Goal: Check status: Check status

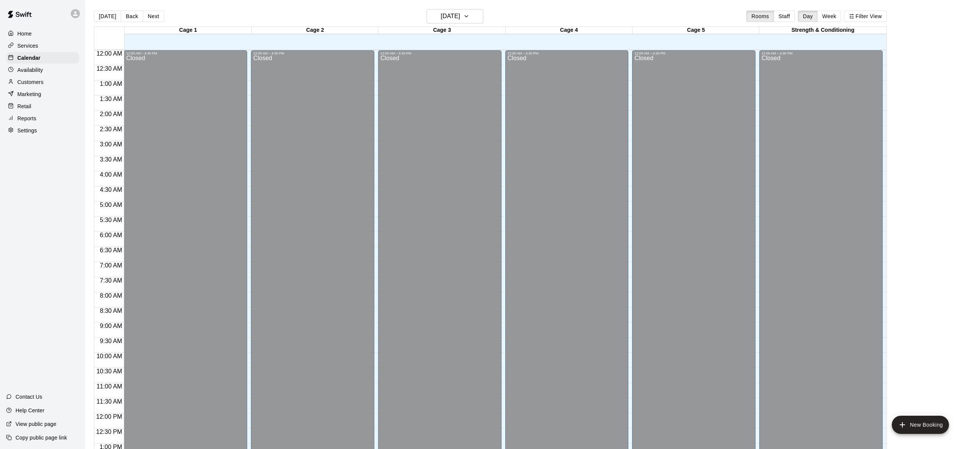
scroll to position [319, 0]
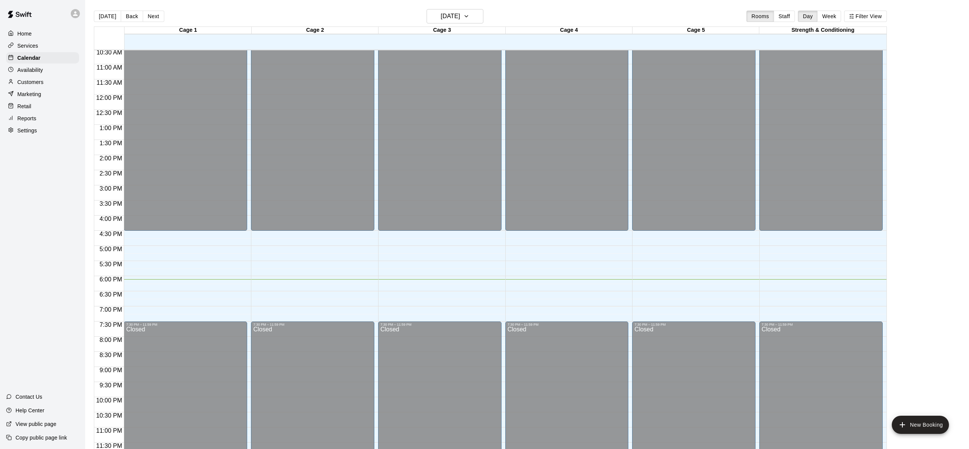
click at [442, 15] on h6 "[DATE]" at bounding box center [450, 16] width 19 height 11
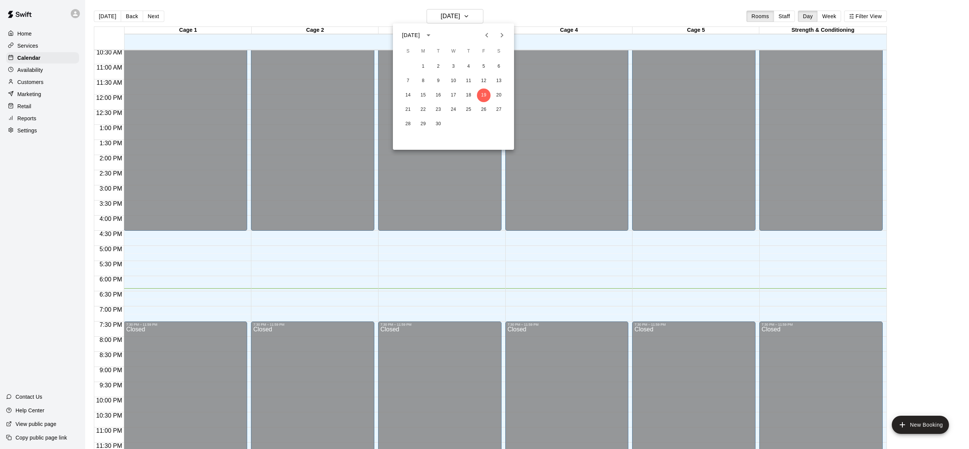
click at [544, 129] on div at bounding box center [484, 224] width 969 height 449
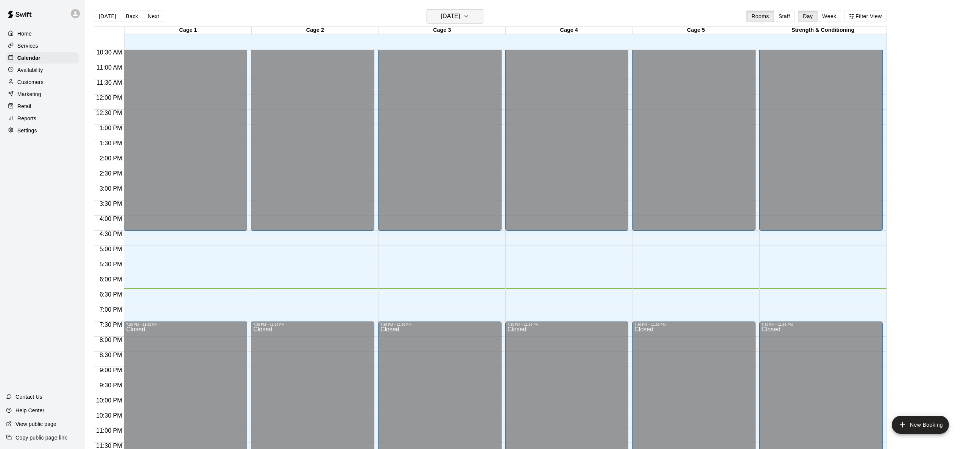
click at [465, 25] on div "[DATE] Back [DATE][DATE] Rooms Staff Day Week Filter View" at bounding box center [490, 17] width 793 height 17
click at [464, 22] on button "[DATE]" at bounding box center [455, 16] width 57 height 14
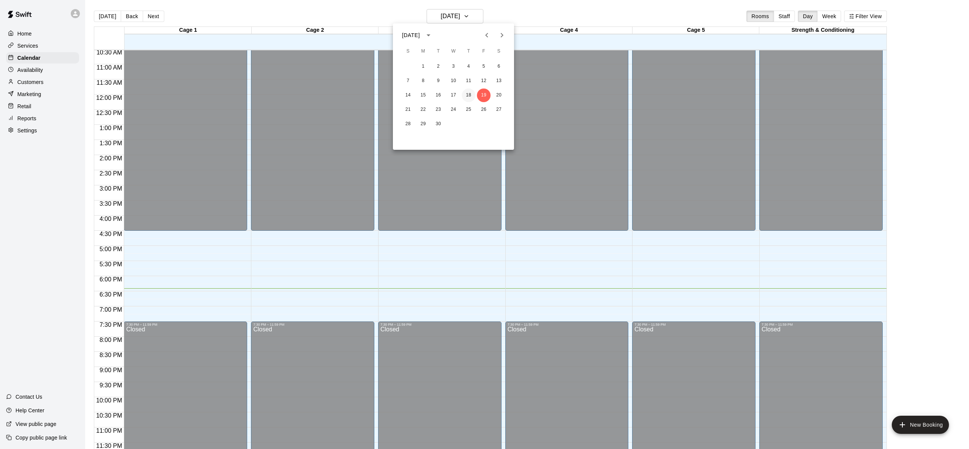
click at [471, 89] on button "18" at bounding box center [469, 96] width 14 height 14
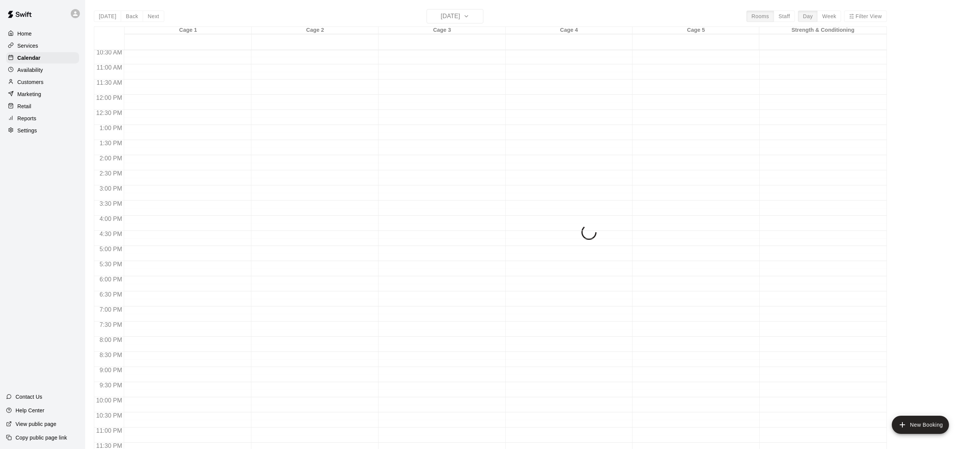
click at [473, 18] on div "[DATE] Back [DATE][DATE] Rooms Staff Day Week Filter View Cage 1 18 Thu Cage 2 …" at bounding box center [490, 233] width 793 height 449
click at [30, 56] on p "Calendar" at bounding box center [28, 58] width 23 height 8
click at [137, 64] on div at bounding box center [185, 94] width 123 height 727
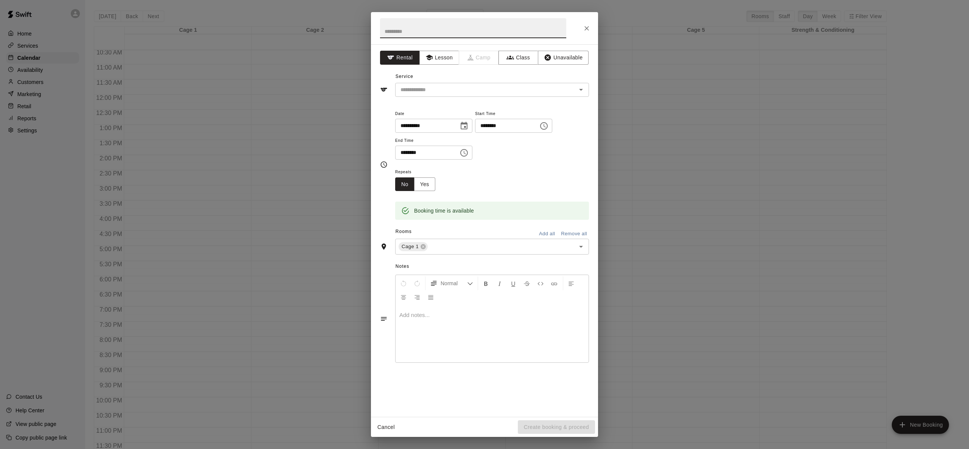
click at [279, 108] on div "**********" at bounding box center [484, 224] width 969 height 449
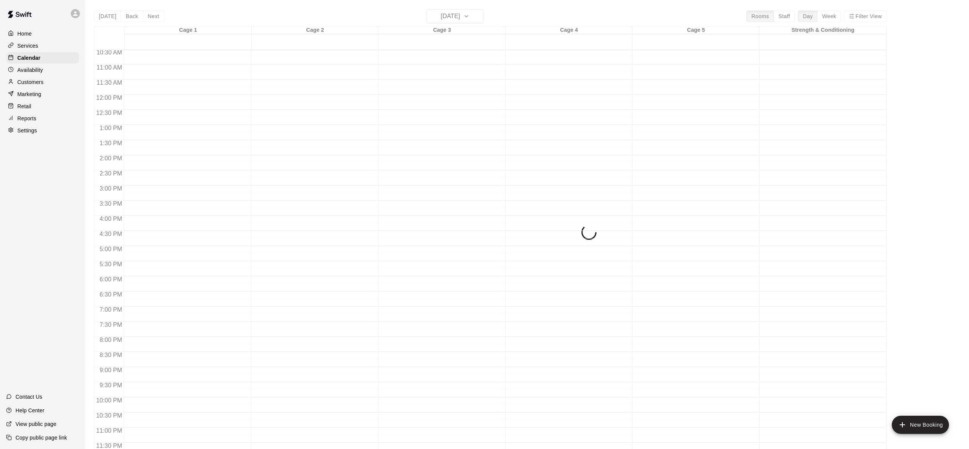
click at [476, 19] on div "[DATE] Back [DATE][DATE] Rooms Staff Day Week Filter View Cage 1 18 Thu Cage 2 …" at bounding box center [490, 233] width 793 height 449
click at [28, 69] on p "Availability" at bounding box center [30, 70] width 26 height 8
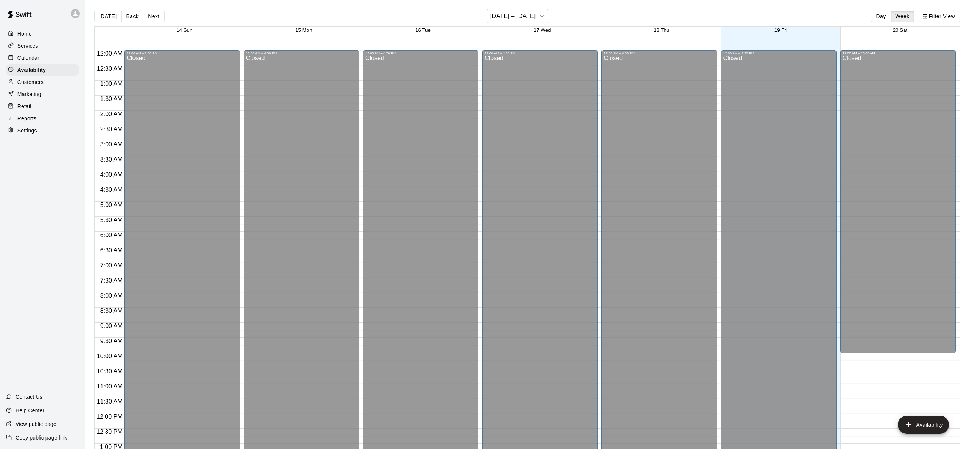
scroll to position [319, 0]
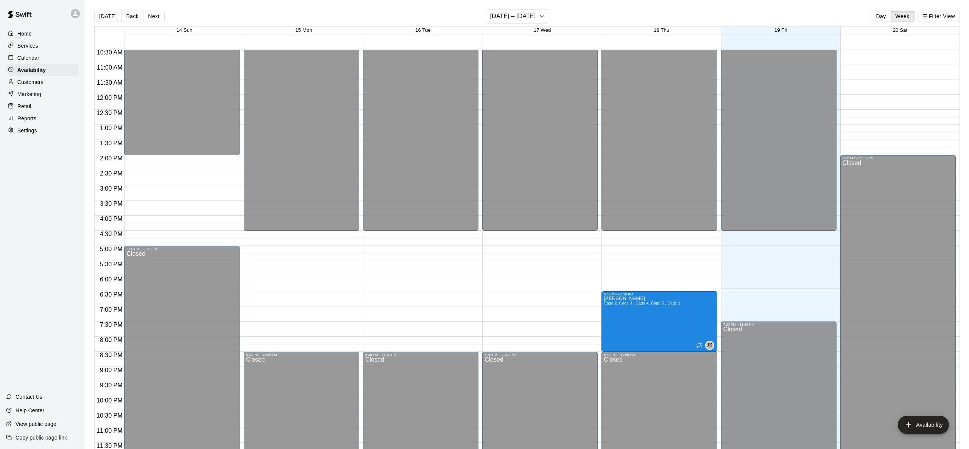
click at [26, 56] on p "Calendar" at bounding box center [28, 58] width 22 height 8
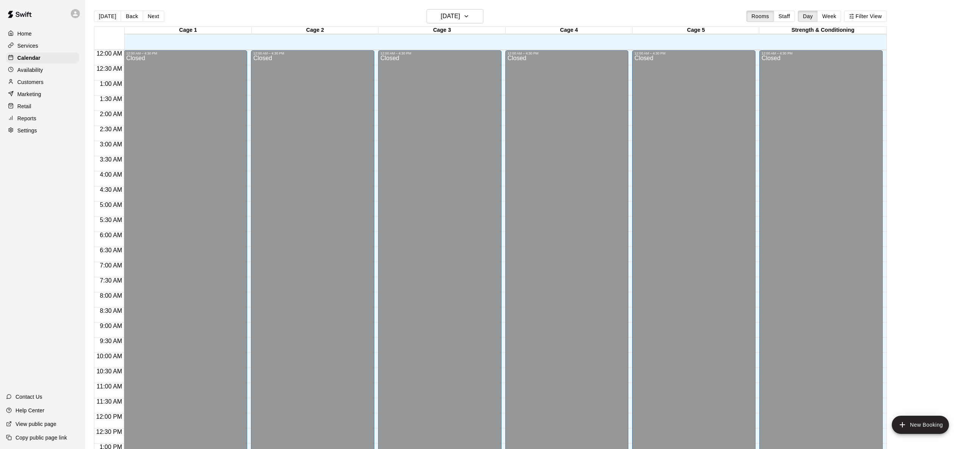
scroll to position [296, 0]
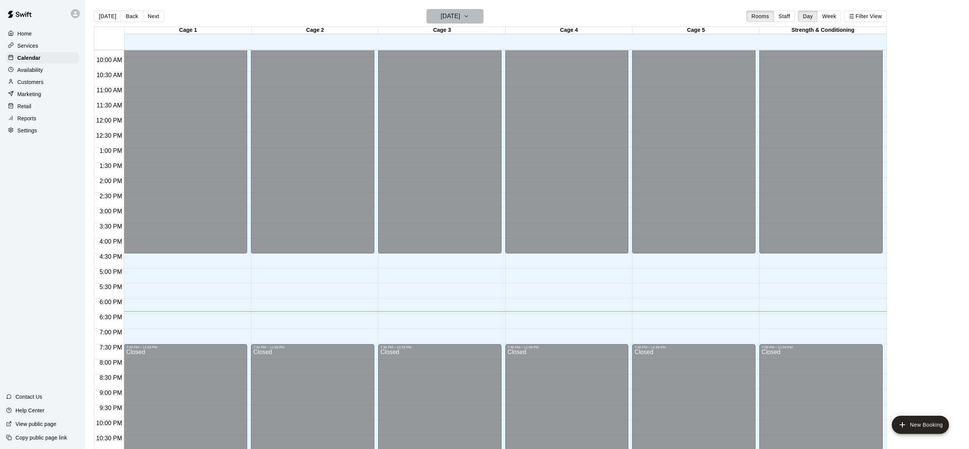
click at [451, 15] on h6 "[DATE]" at bounding box center [450, 16] width 19 height 11
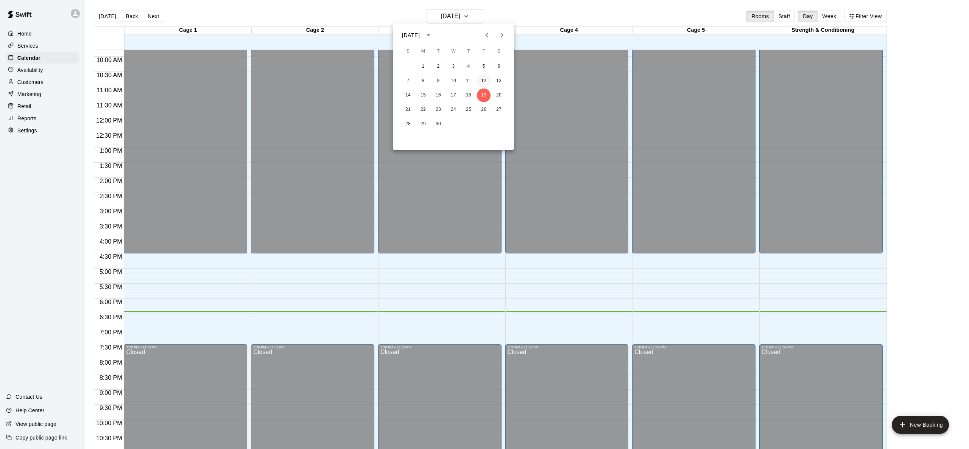
click at [485, 80] on button "12" at bounding box center [484, 81] width 14 height 14
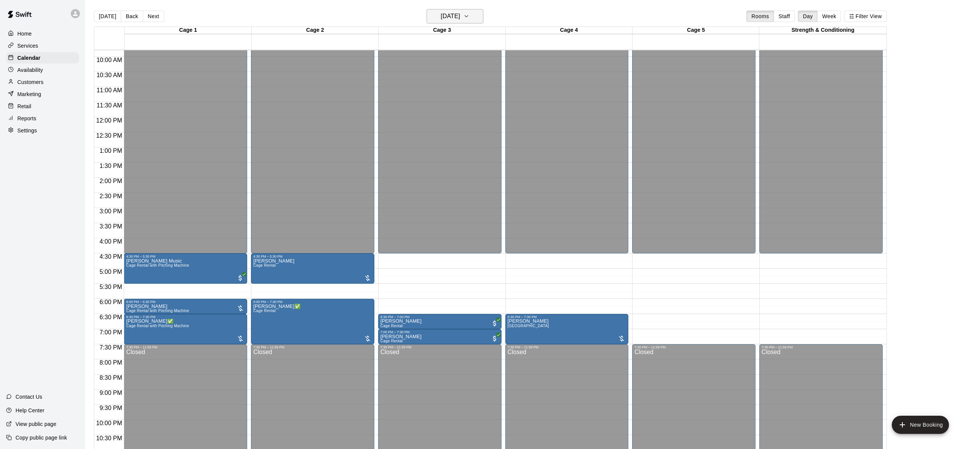
click at [452, 12] on h6 "[DATE]" at bounding box center [450, 16] width 19 height 11
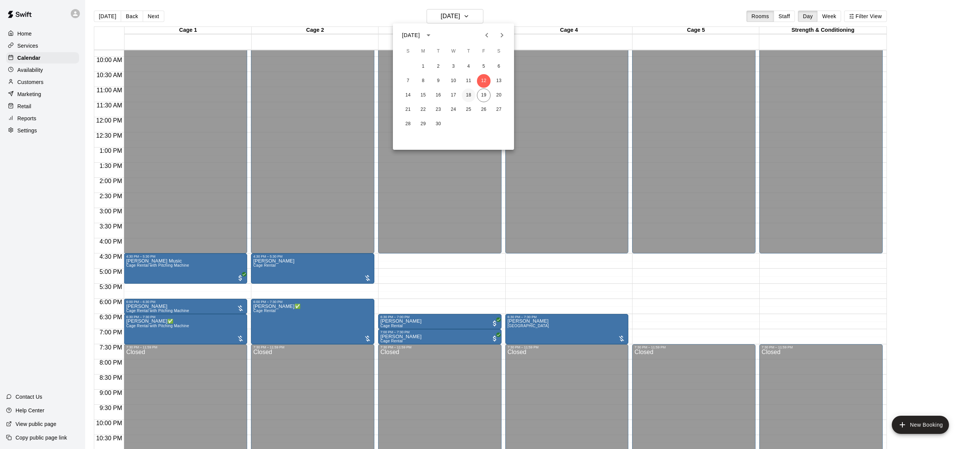
click at [473, 96] on button "18" at bounding box center [469, 96] width 14 height 14
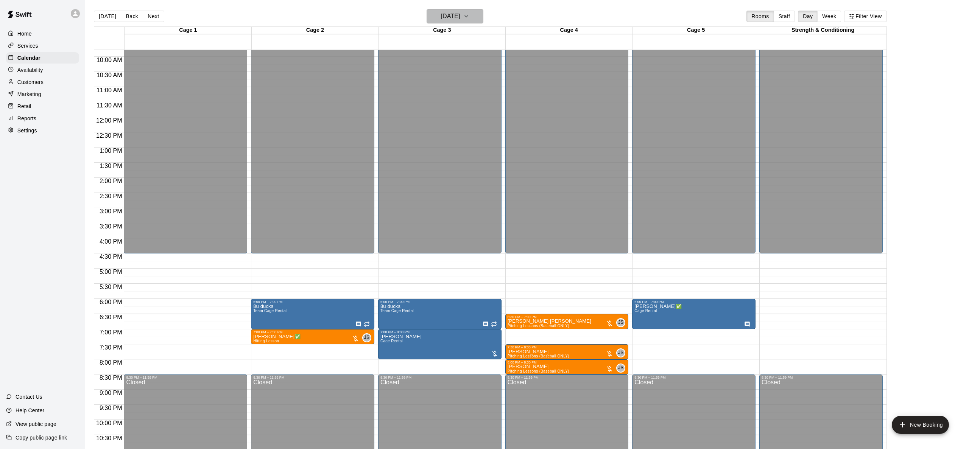
click at [437, 10] on button "[DATE]" at bounding box center [455, 16] width 57 height 14
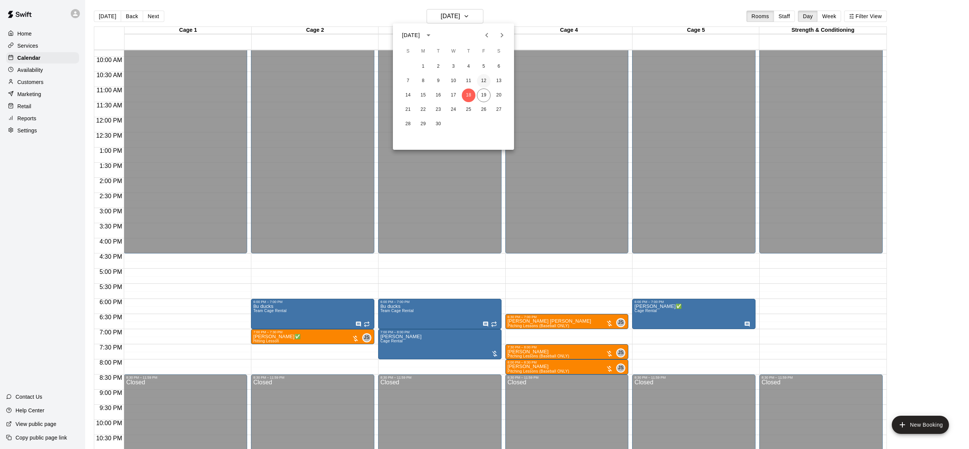
click at [482, 81] on button "12" at bounding box center [484, 81] width 14 height 14
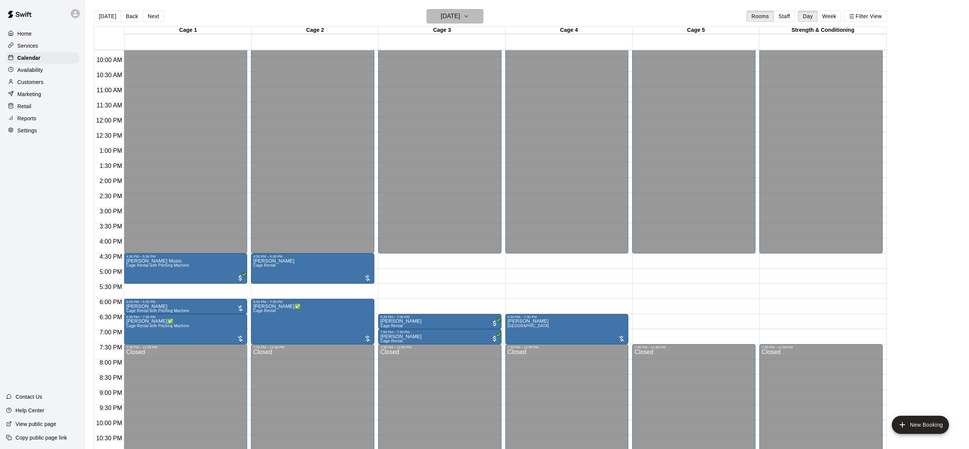
click at [449, 19] on h6 "[DATE]" at bounding box center [450, 16] width 19 height 11
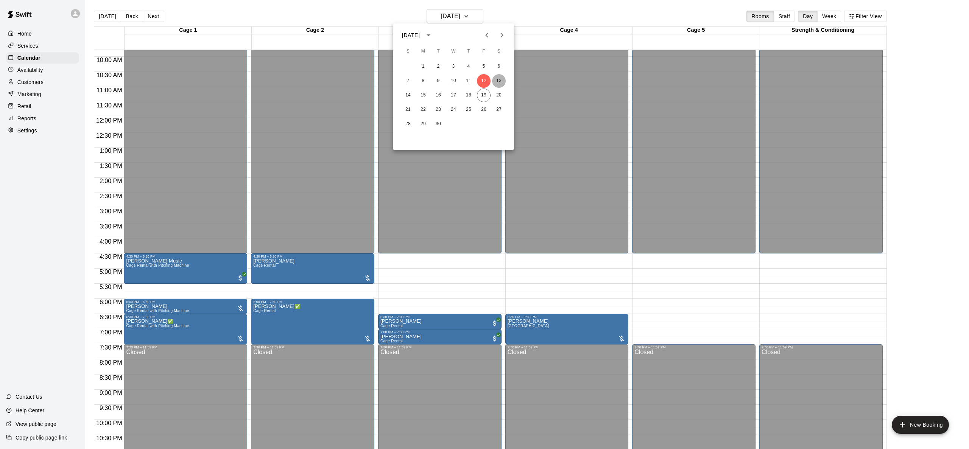
click at [500, 84] on button "13" at bounding box center [499, 81] width 14 height 14
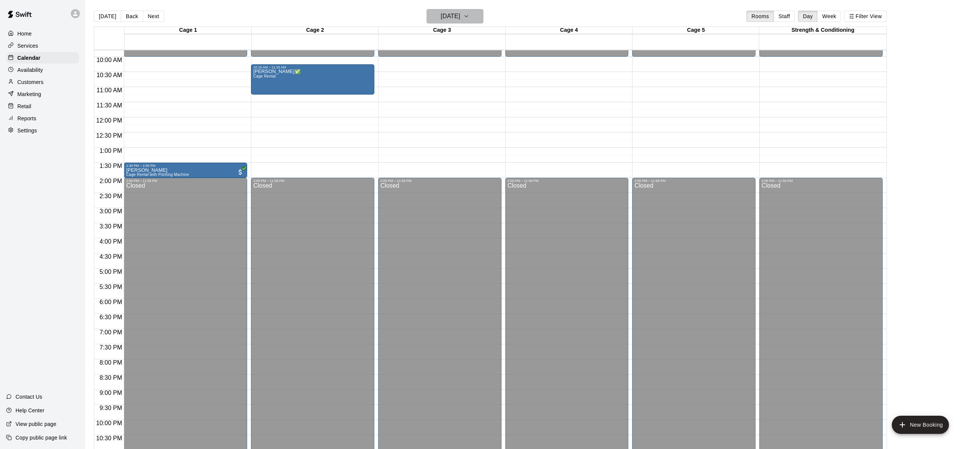
click at [460, 14] on h6 "[DATE]" at bounding box center [450, 16] width 19 height 11
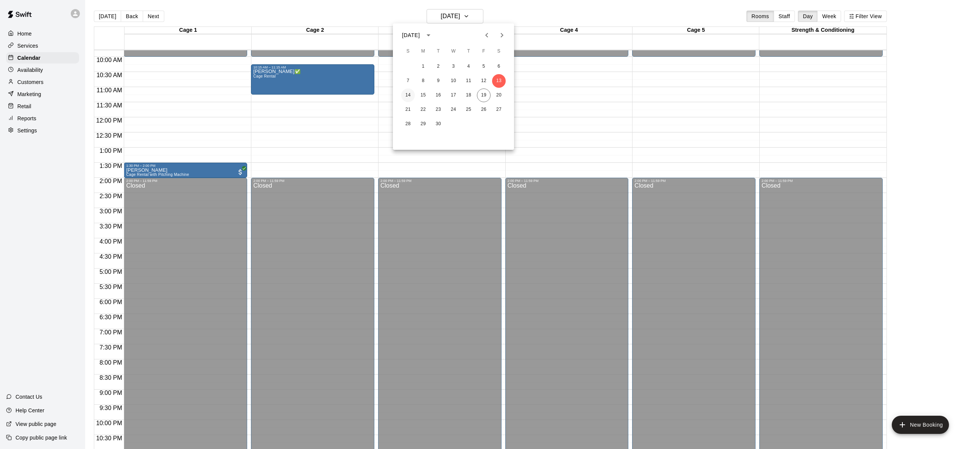
click at [410, 97] on button "14" at bounding box center [408, 96] width 14 height 14
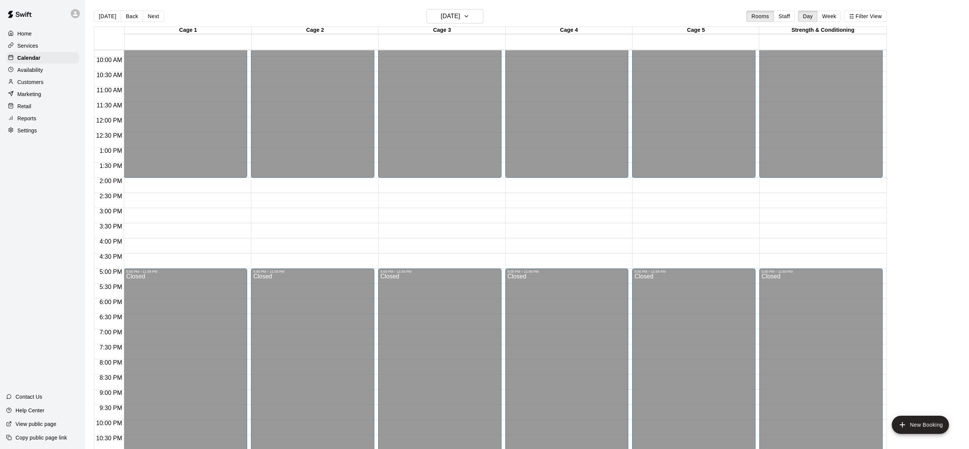
click at [442, 27] on div "Cage 1 14 Sun Cage 2 14 Sun Cage 3 14 Sun Cage 4 14 Sun Cage 5 14 Sun Strength …" at bounding box center [490, 243] width 793 height 432
click at [443, 12] on h6 "[DATE]" at bounding box center [450, 16] width 19 height 11
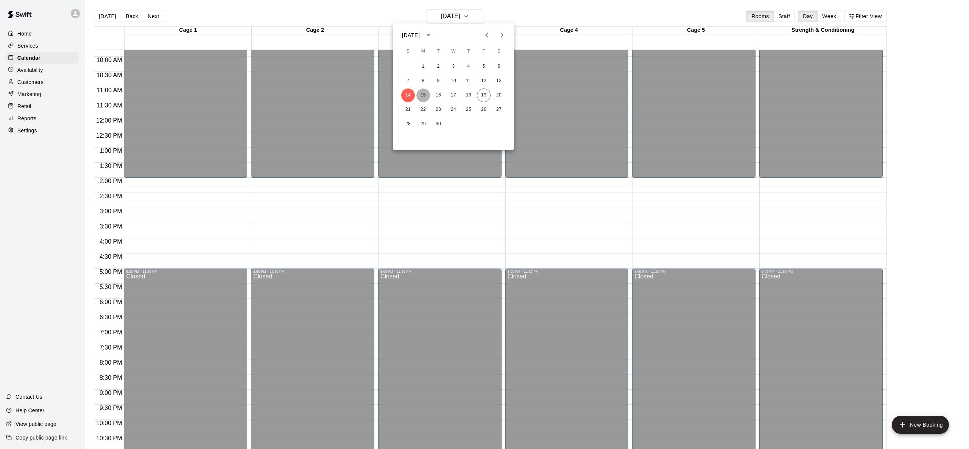
click at [427, 94] on button "15" at bounding box center [423, 96] width 14 height 14
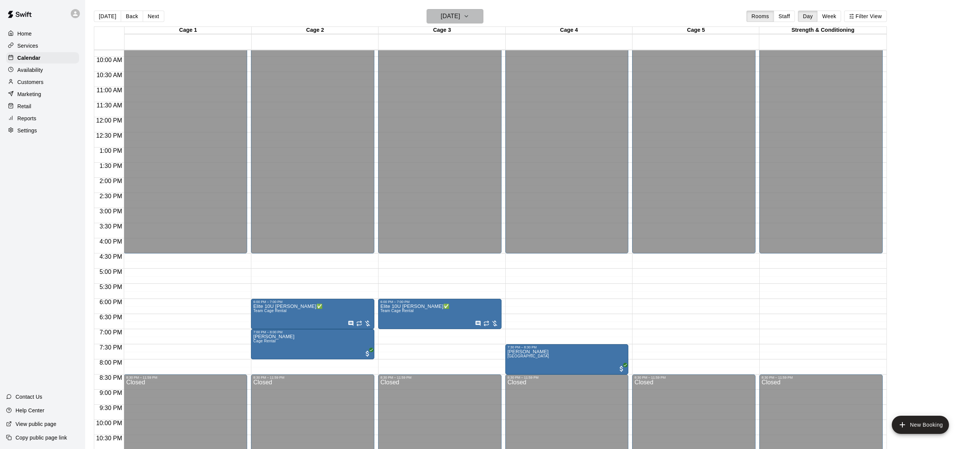
click at [451, 20] on h6 "[DATE]" at bounding box center [450, 16] width 19 height 11
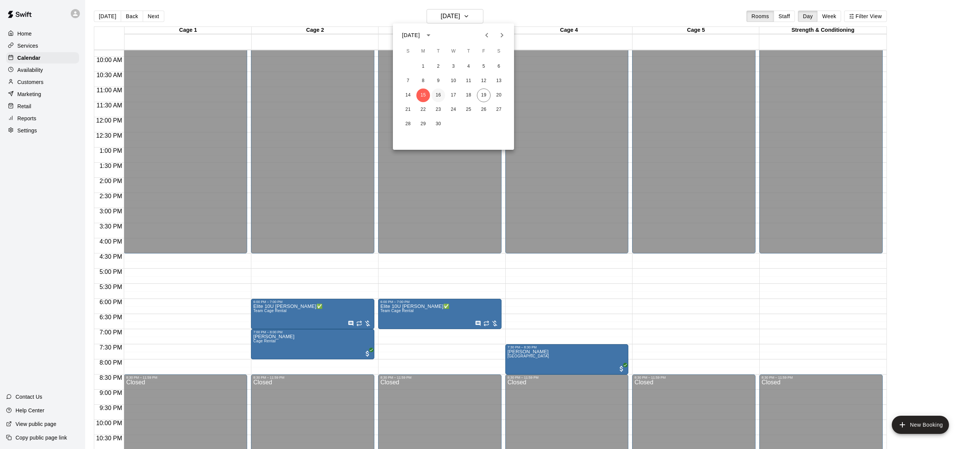
click at [444, 98] on button "16" at bounding box center [439, 96] width 14 height 14
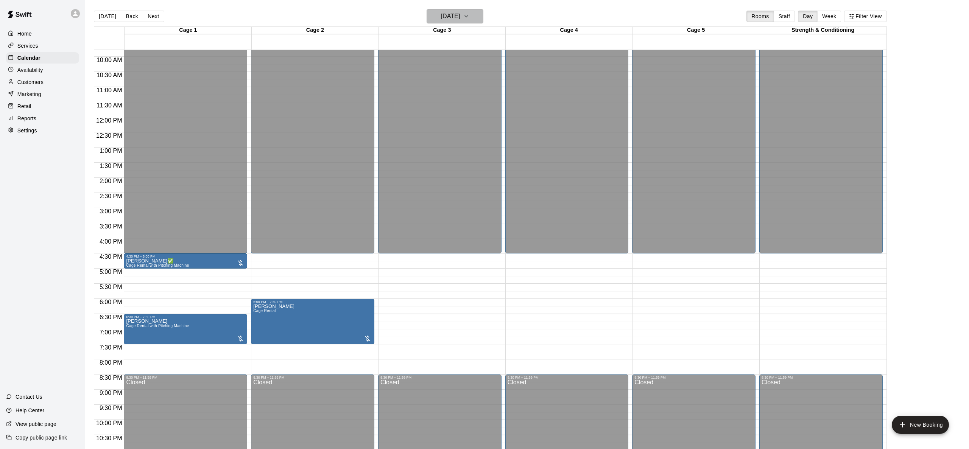
click at [445, 19] on h6 "[DATE]" at bounding box center [450, 16] width 19 height 11
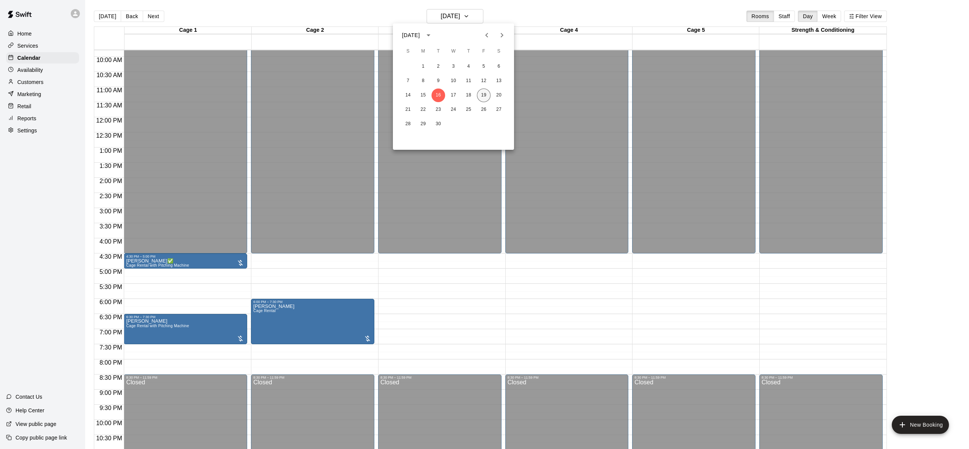
click at [480, 92] on button "19" at bounding box center [484, 96] width 14 height 14
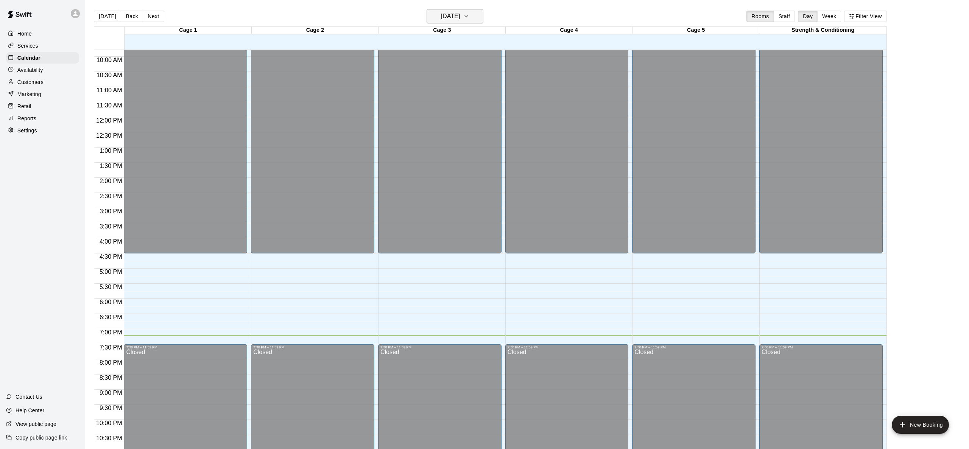
click at [441, 14] on h6 "[DATE]" at bounding box center [450, 16] width 19 height 11
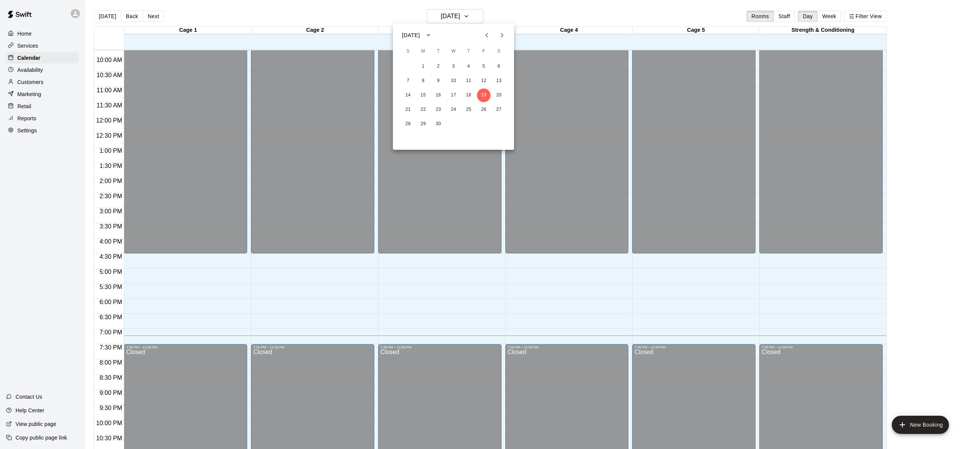
click at [451, 18] on div at bounding box center [484, 224] width 969 height 449
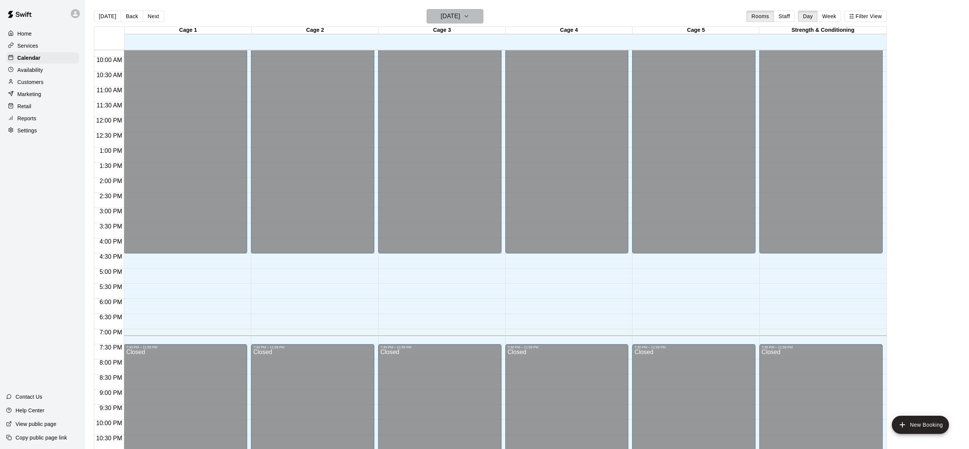
click at [459, 17] on h6 "[DATE]" at bounding box center [450, 16] width 19 height 11
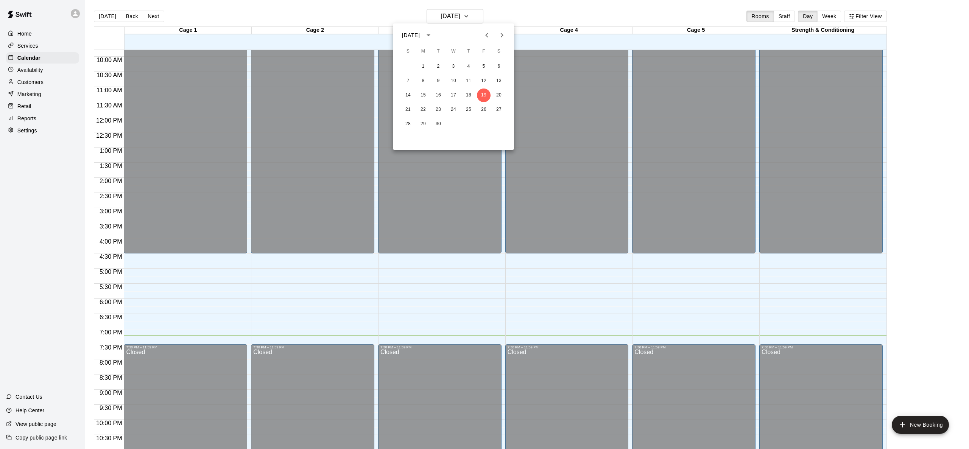
click at [486, 36] on icon "Previous month" at bounding box center [486, 35] width 9 height 9
click at [423, 125] on button "25" at bounding box center [423, 124] width 14 height 14
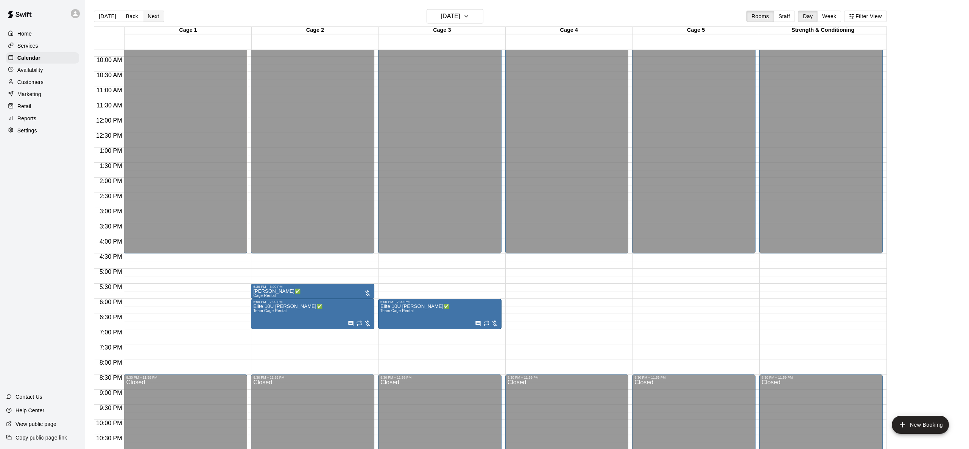
click at [150, 15] on button "Next" at bounding box center [153, 16] width 21 height 11
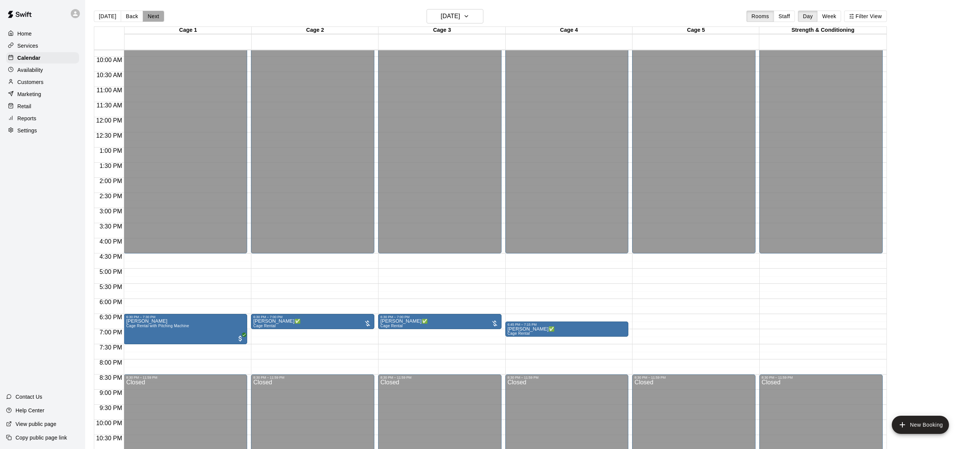
click at [150, 15] on button "Next" at bounding box center [153, 16] width 21 height 11
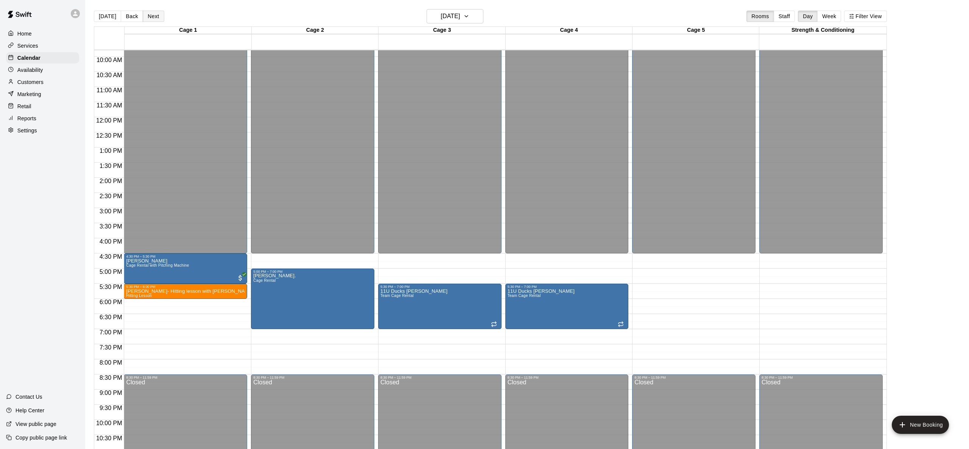
click at [153, 15] on button "Next" at bounding box center [153, 16] width 21 height 11
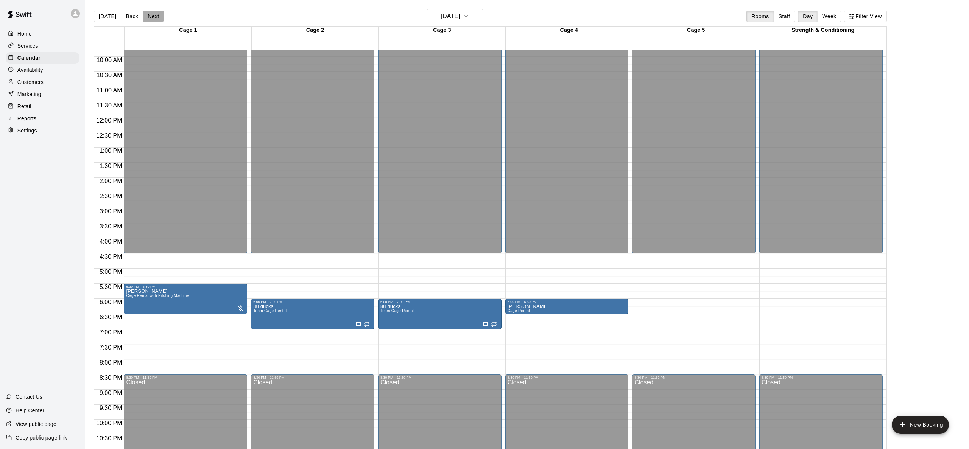
click at [153, 15] on button "Next" at bounding box center [153, 16] width 21 height 11
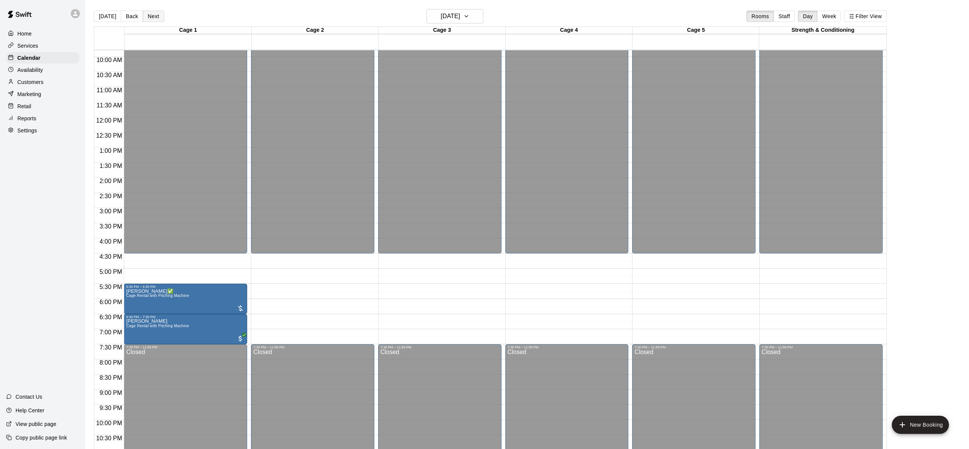
click at [153, 15] on button "Next" at bounding box center [153, 16] width 21 height 11
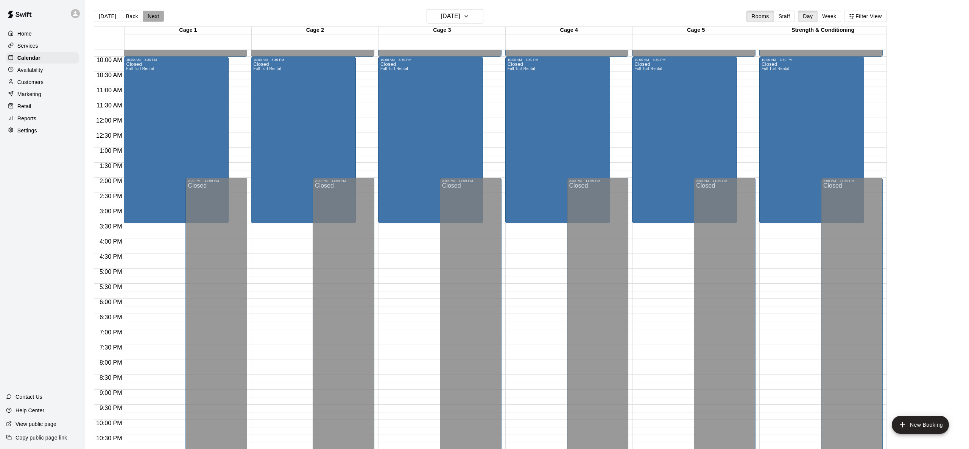
click at [153, 15] on button "Next" at bounding box center [153, 16] width 21 height 11
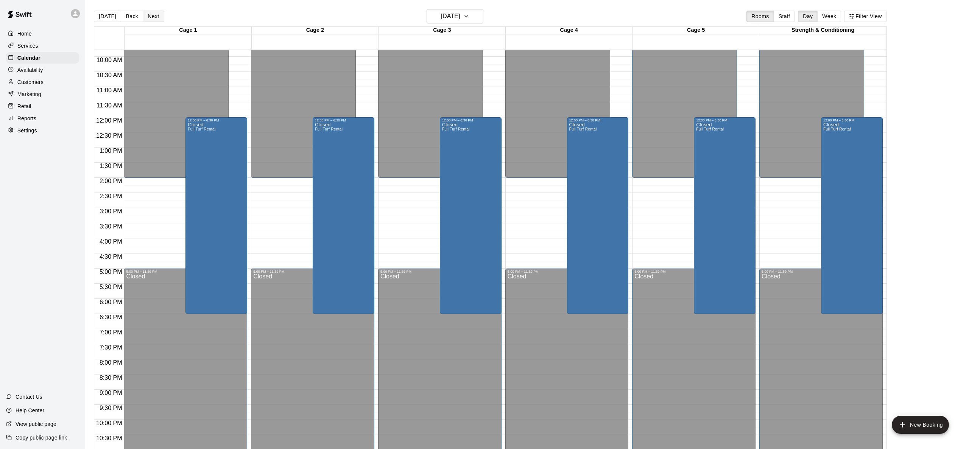
click at [153, 15] on button "Next" at bounding box center [153, 16] width 21 height 11
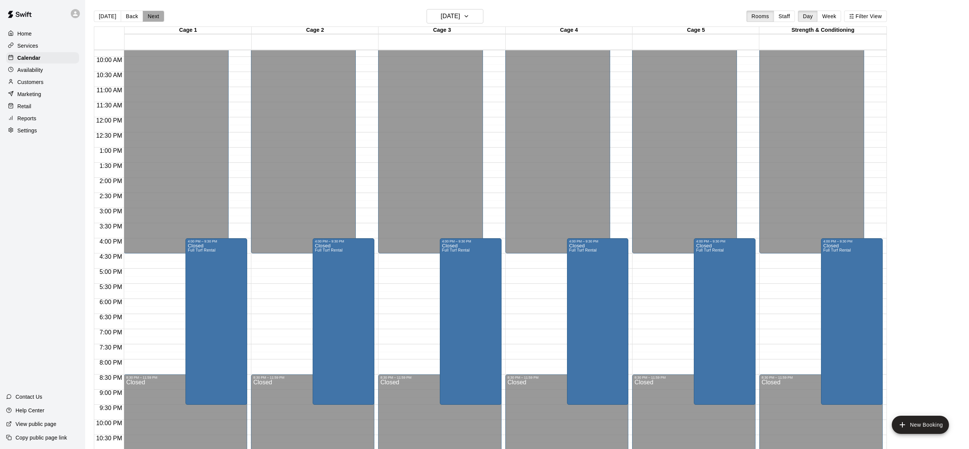
click at [153, 15] on button "Next" at bounding box center [153, 16] width 21 height 11
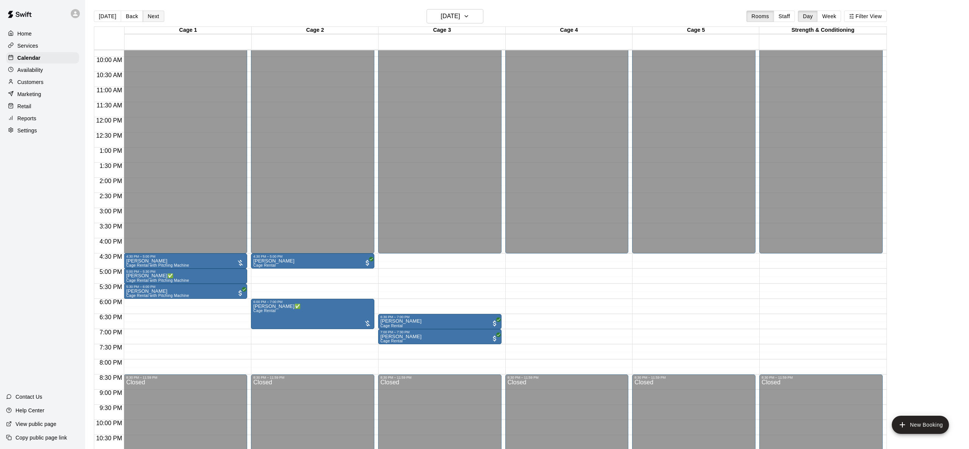
click at [153, 15] on button "Next" at bounding box center [153, 16] width 21 height 11
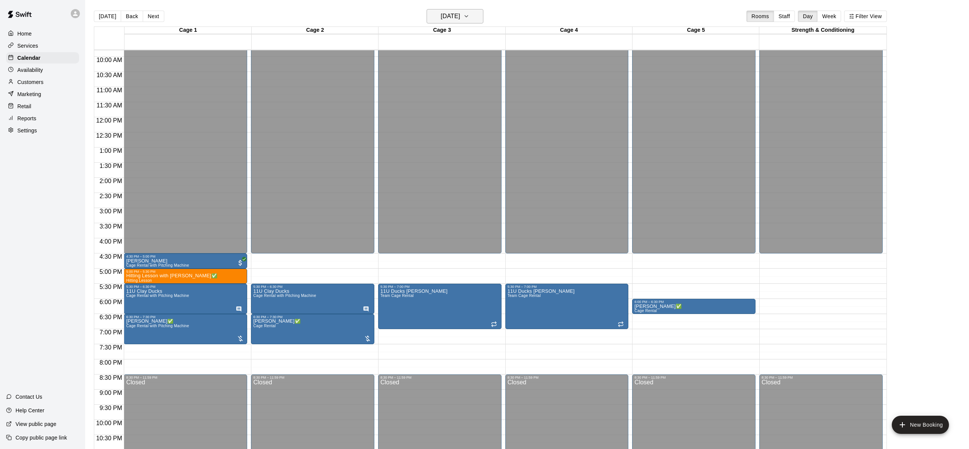
click at [460, 14] on h6 "[DATE]" at bounding box center [450, 16] width 19 height 11
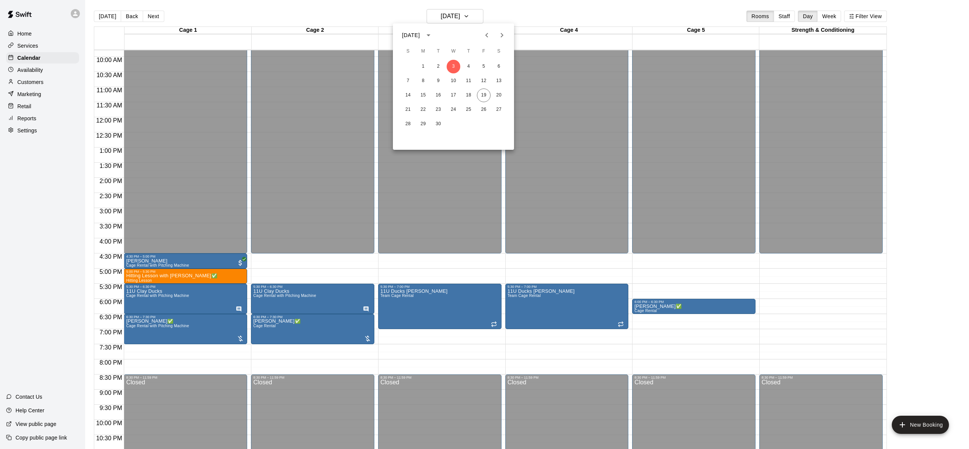
drag, startPoint x: 489, startPoint y: 38, endPoint x: 488, endPoint y: 42, distance: 4.3
click at [489, 38] on icon "Previous month" at bounding box center [486, 35] width 9 height 9
drag, startPoint x: 484, startPoint y: 124, endPoint x: 557, endPoint y: 29, distance: 119.9
click at [484, 124] on button "29" at bounding box center [484, 124] width 14 height 14
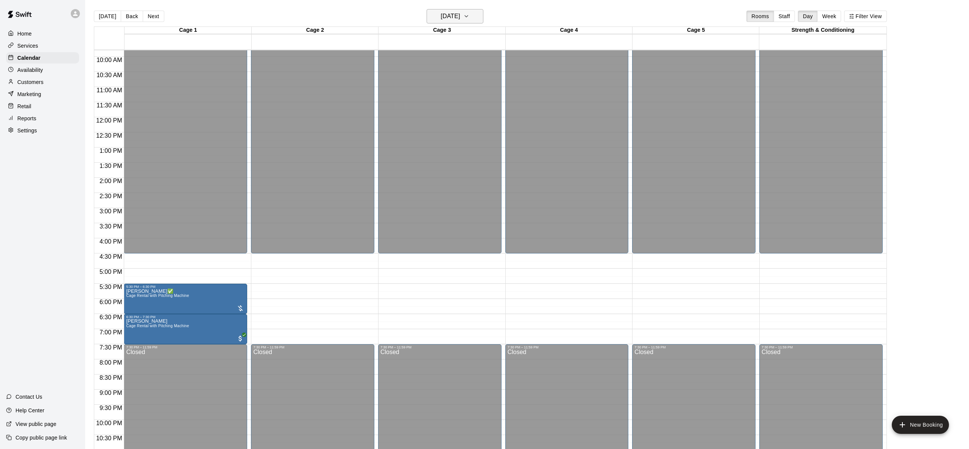
click at [451, 10] on button "[DATE]" at bounding box center [455, 16] width 57 height 14
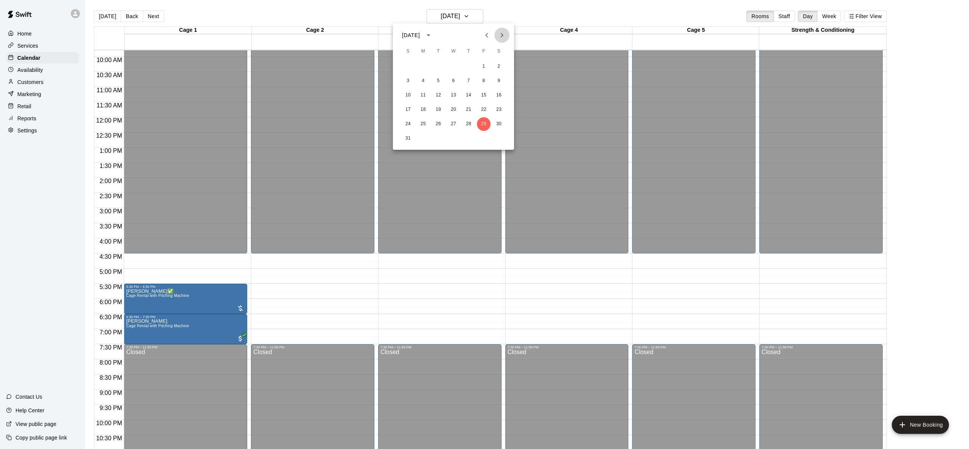
drag, startPoint x: 507, startPoint y: 34, endPoint x: 497, endPoint y: 50, distance: 18.4
click at [507, 34] on button "Next month" at bounding box center [501, 35] width 15 height 15
drag, startPoint x: 448, startPoint y: 67, endPoint x: 521, endPoint y: 32, distance: 80.4
click at [448, 67] on button "3" at bounding box center [454, 67] width 14 height 14
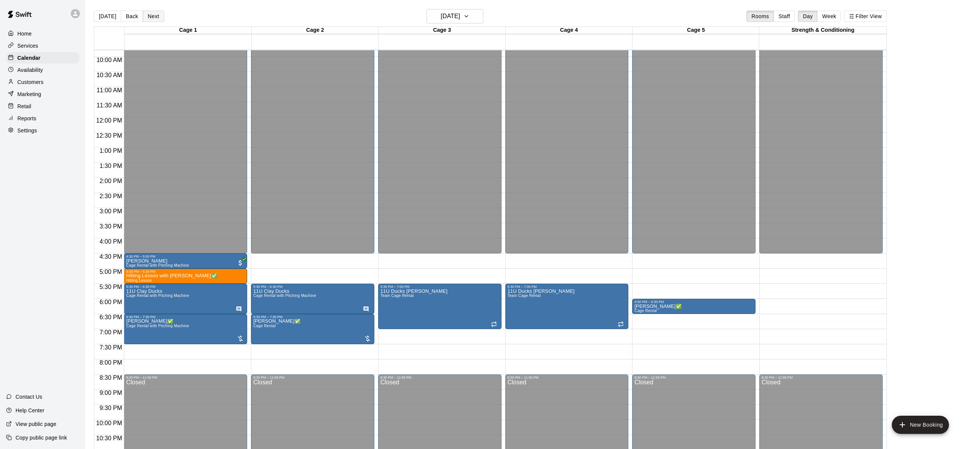
click at [147, 12] on button "Next" at bounding box center [153, 16] width 21 height 11
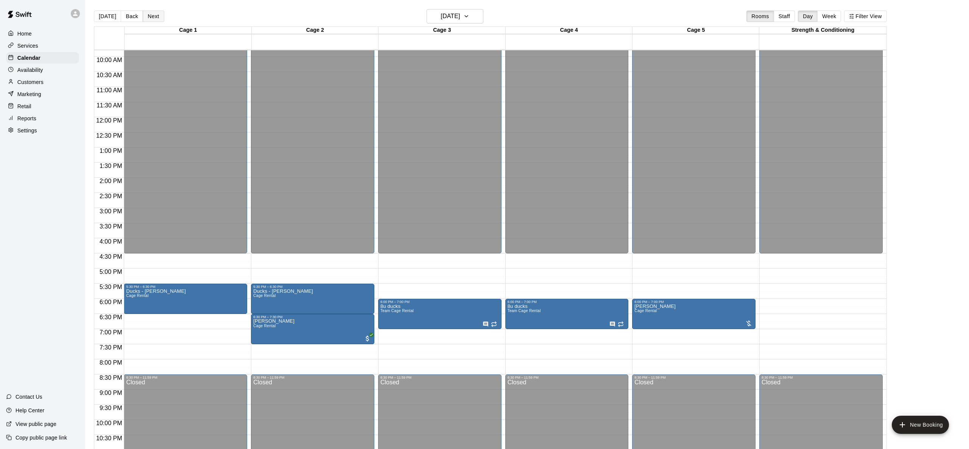
click at [147, 12] on button "Next" at bounding box center [153, 16] width 21 height 11
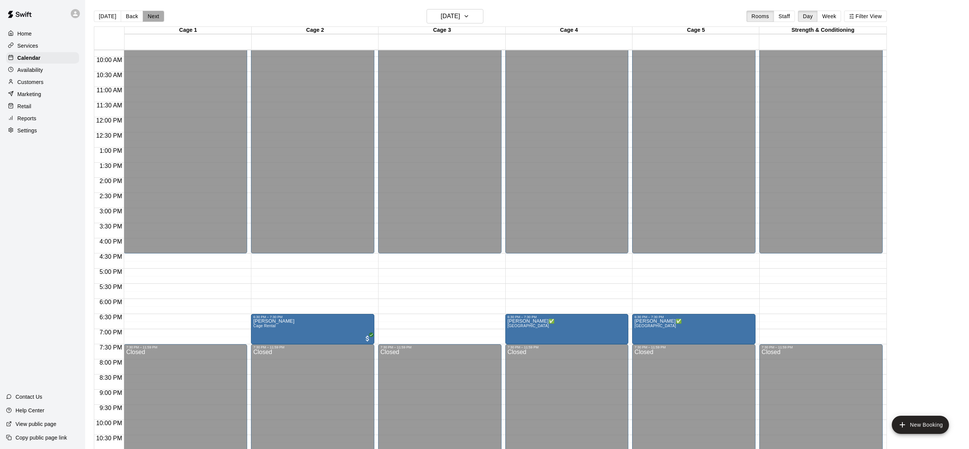
click at [147, 12] on button "Next" at bounding box center [153, 16] width 21 height 11
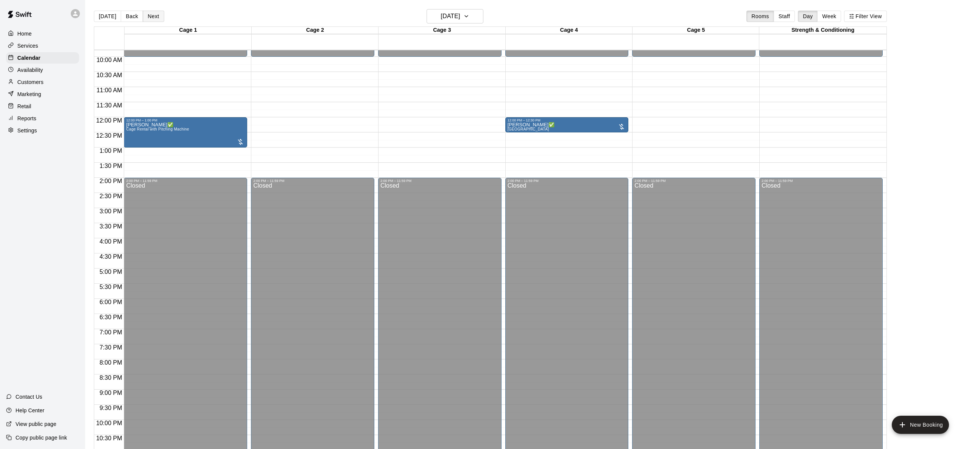
click at [147, 12] on button "Next" at bounding box center [153, 16] width 21 height 11
